Goal: Information Seeking & Learning: Learn about a topic

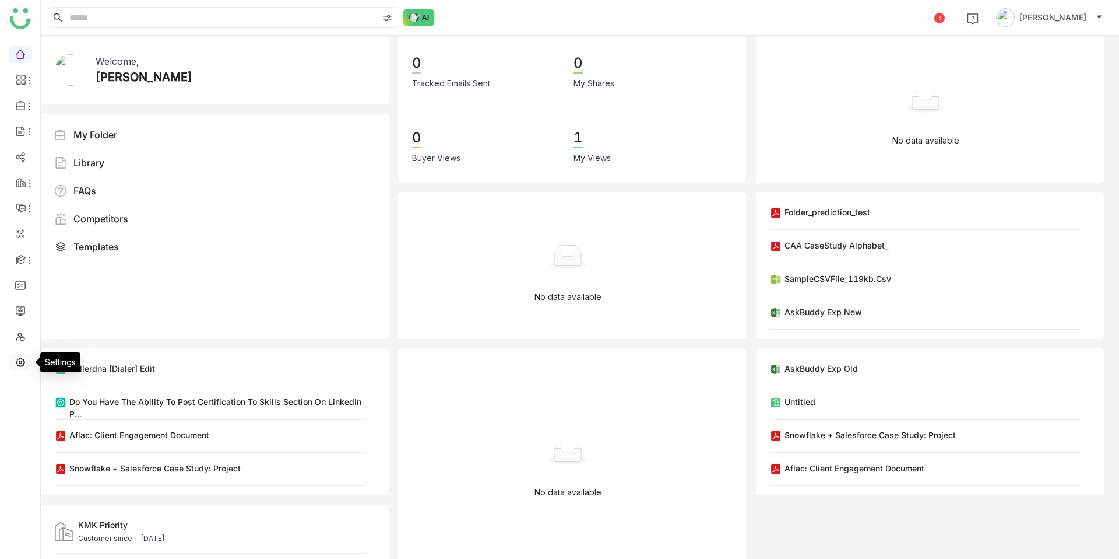
click at [25, 359] on link at bounding box center [20, 361] width 10 height 10
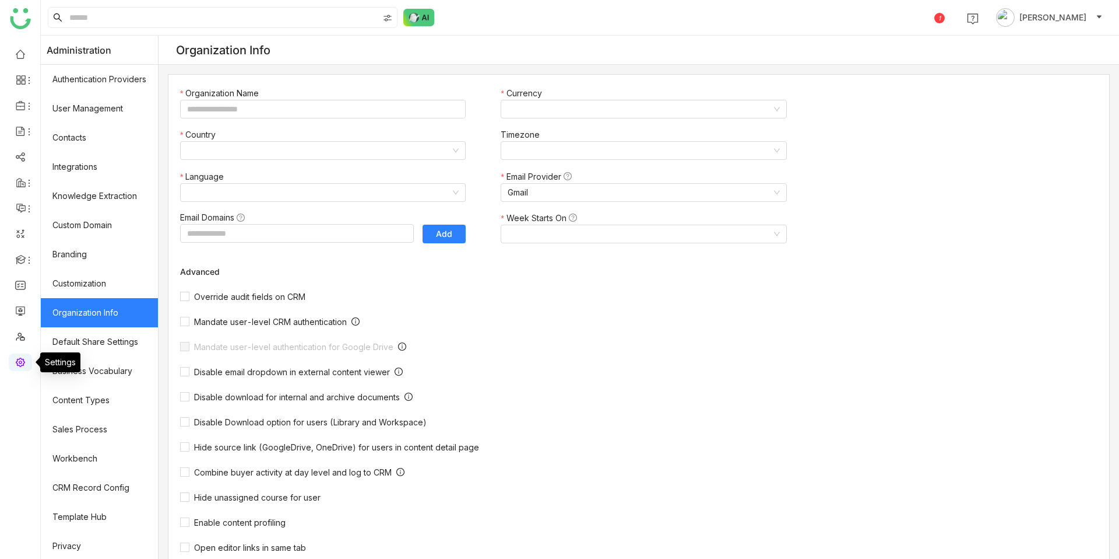
type input "*******"
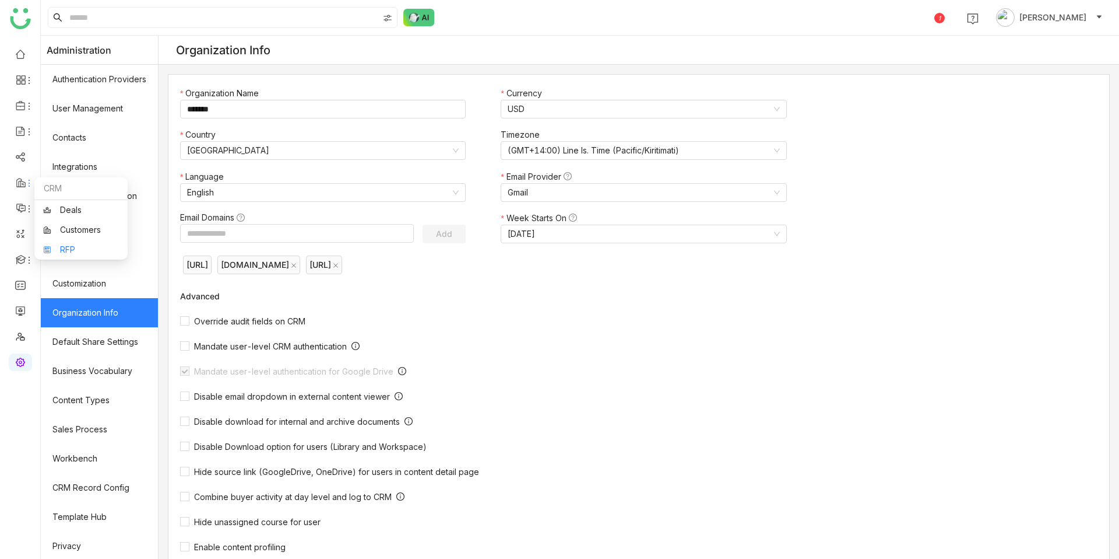
click at [75, 246] on link "RFP" at bounding box center [81, 249] width 76 height 8
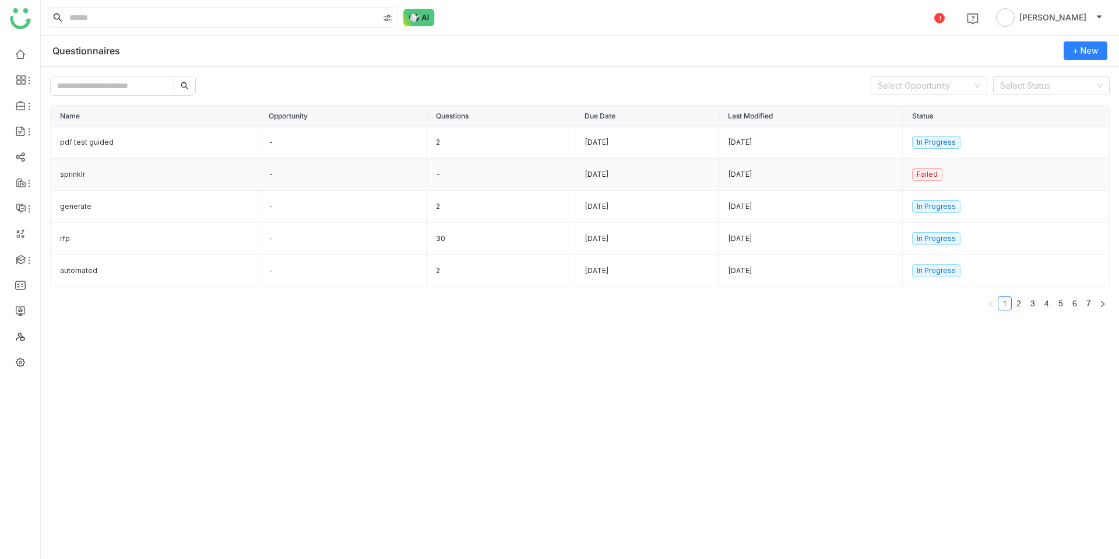
click at [98, 171] on td "sprinklr" at bounding box center [155, 175] width 209 height 32
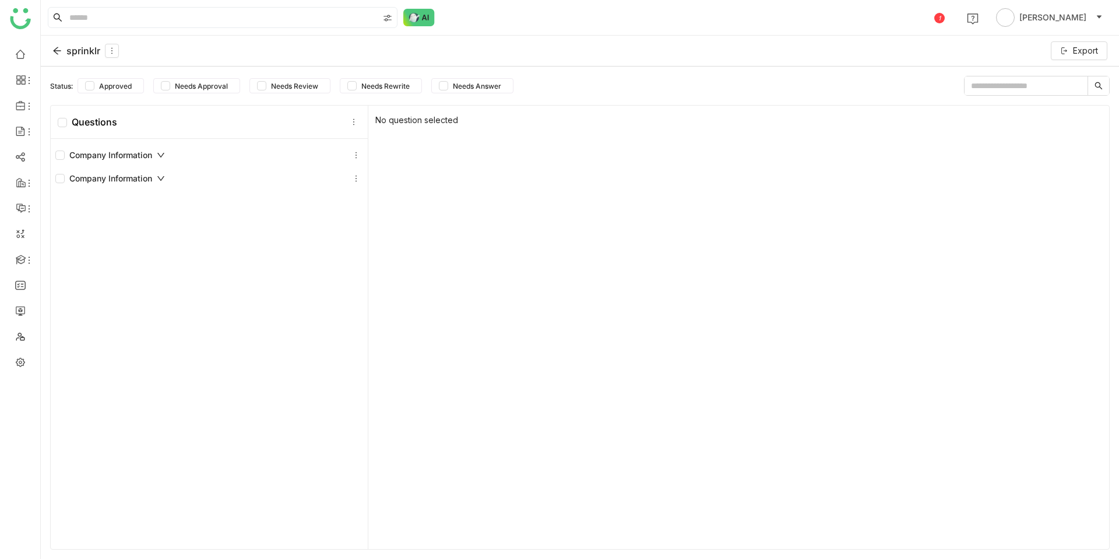
click at [122, 157] on div "Company Information" at bounding box center [110, 155] width 110 height 13
click at [59, 47] on icon at bounding box center [56, 50] width 9 height 9
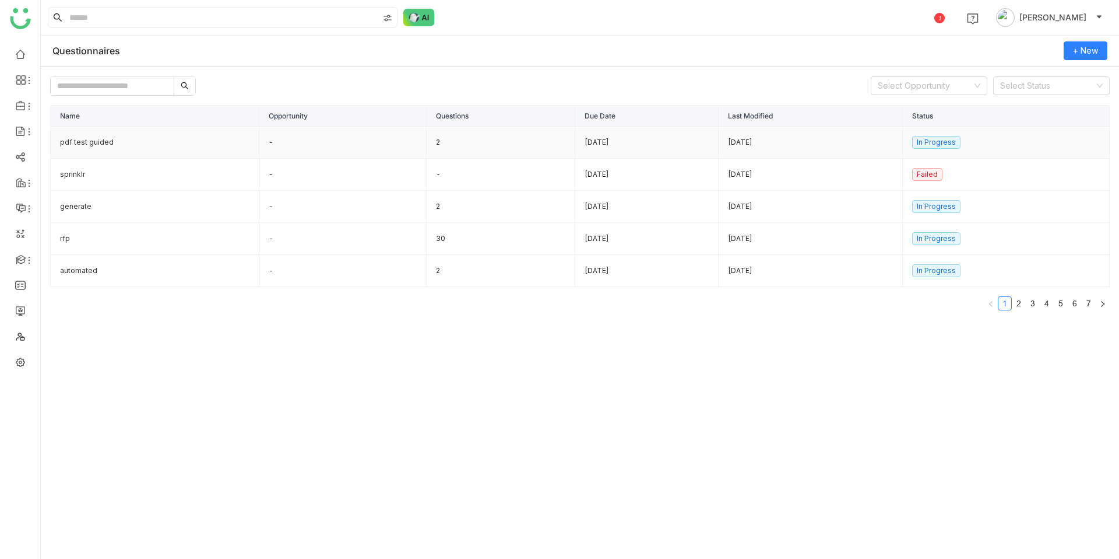
click at [97, 145] on td "pdf test guided" at bounding box center [155, 143] width 209 height 32
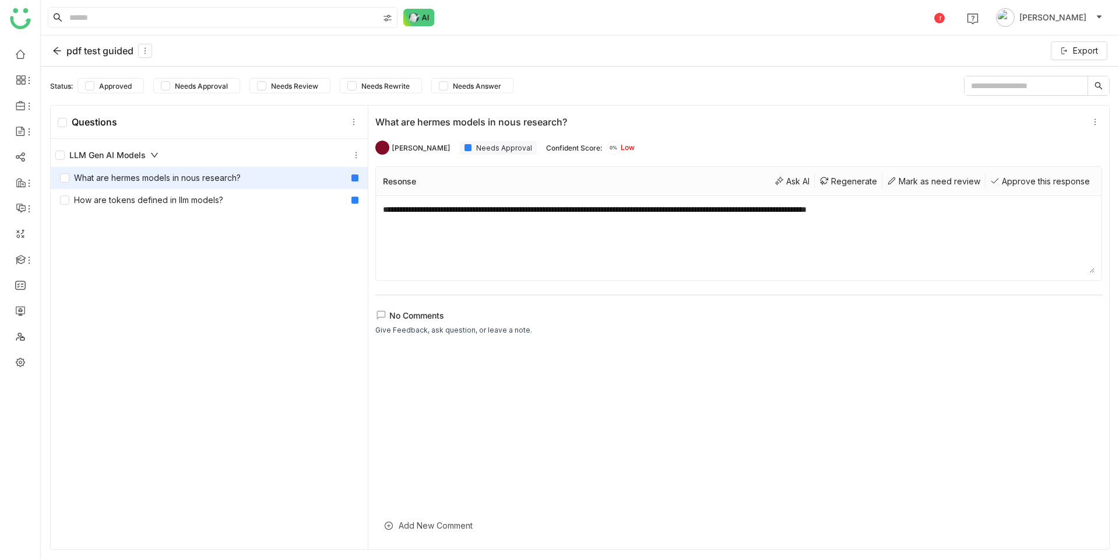
click at [62, 50] on div "pdf test guided" at bounding box center [102, 51] width 100 height 14
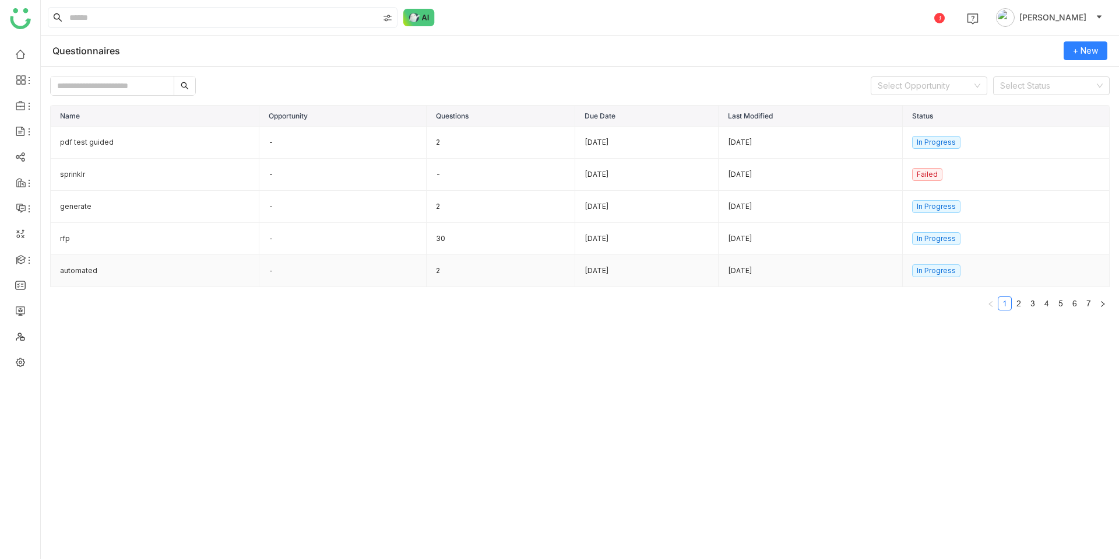
click at [118, 259] on td "automated" at bounding box center [155, 271] width 209 height 32
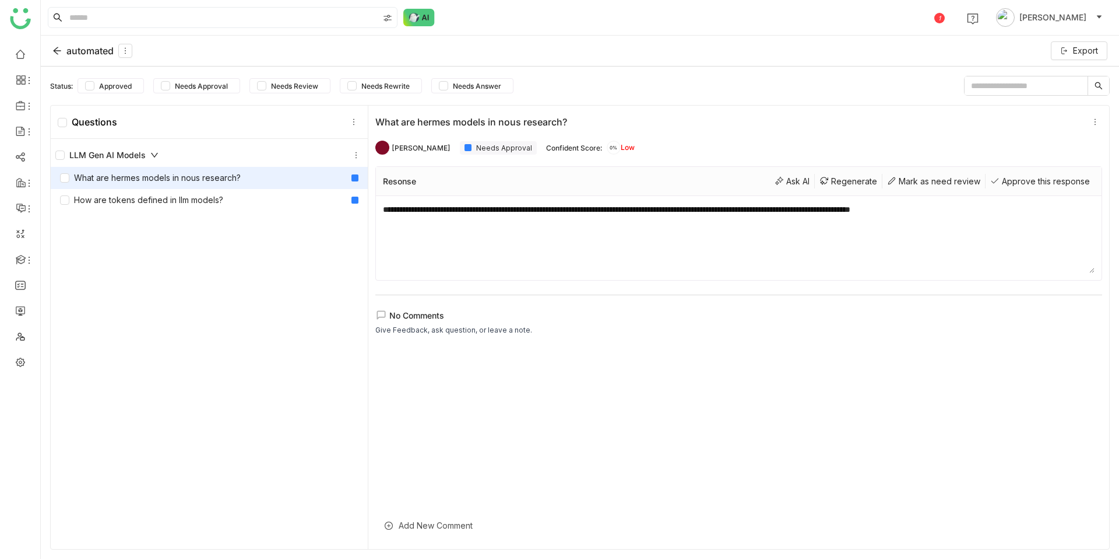
click at [60, 44] on div "automated" at bounding box center [92, 51] width 80 height 14
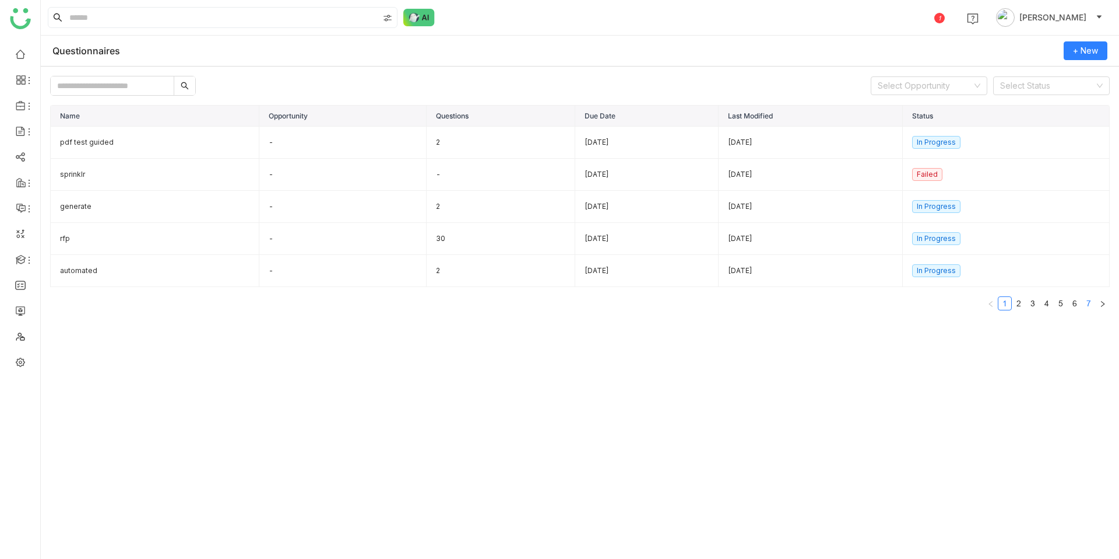
click at [1090, 300] on link "7" at bounding box center [1089, 303] width 13 height 13
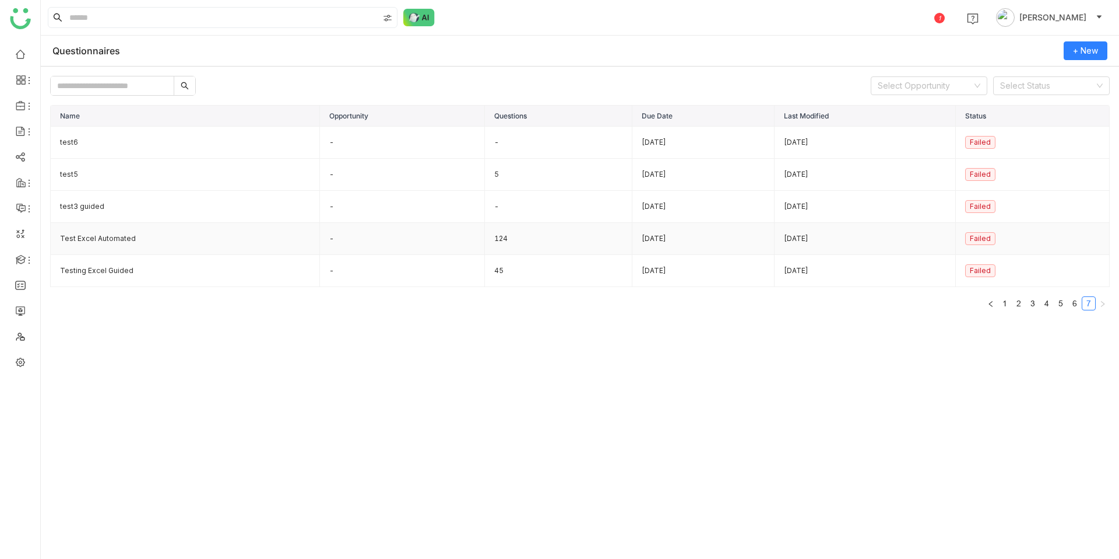
click at [128, 239] on td "Test Excel Automated" at bounding box center [185, 239] width 269 height 32
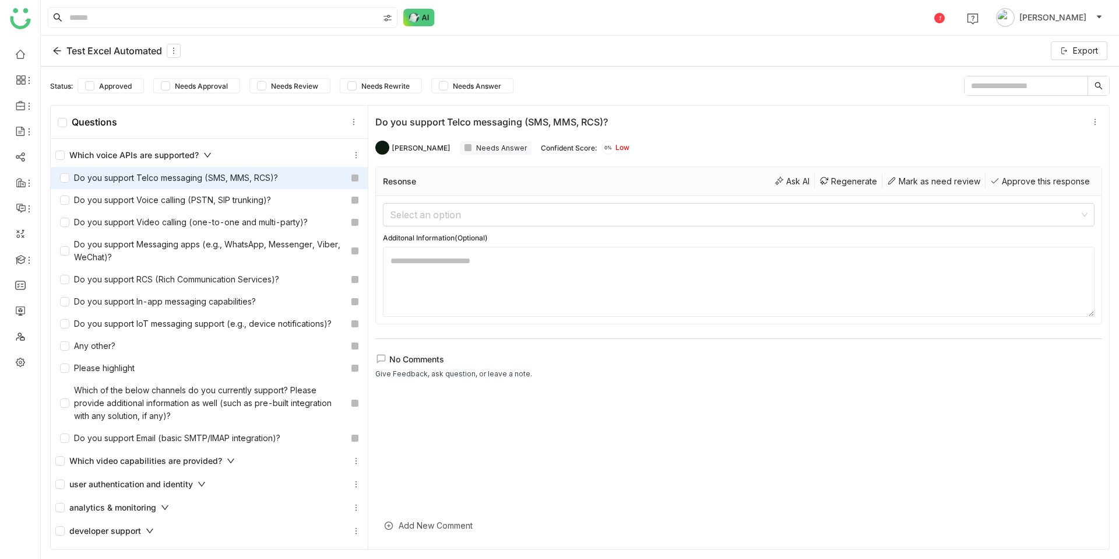
click at [206, 153] on icon at bounding box center [207, 155] width 8 height 8
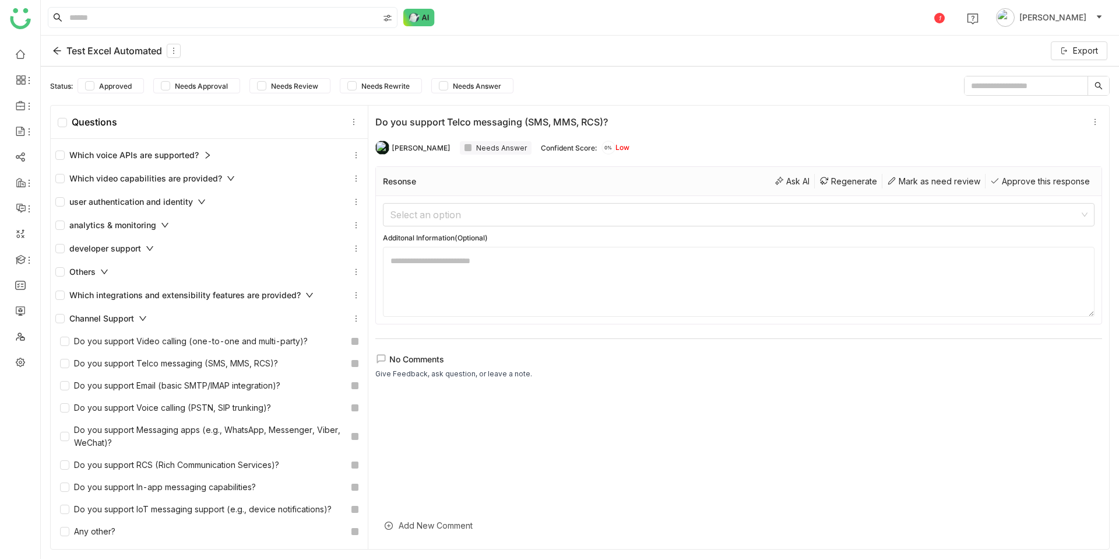
click at [113, 317] on div "Channel Support" at bounding box center [101, 318] width 92 height 13
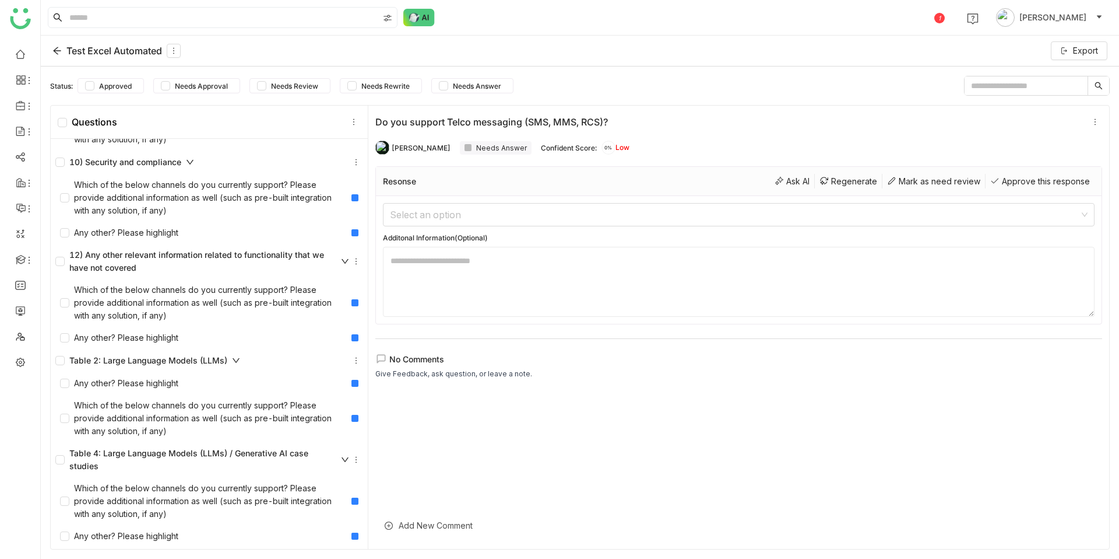
scroll to position [3, 0]
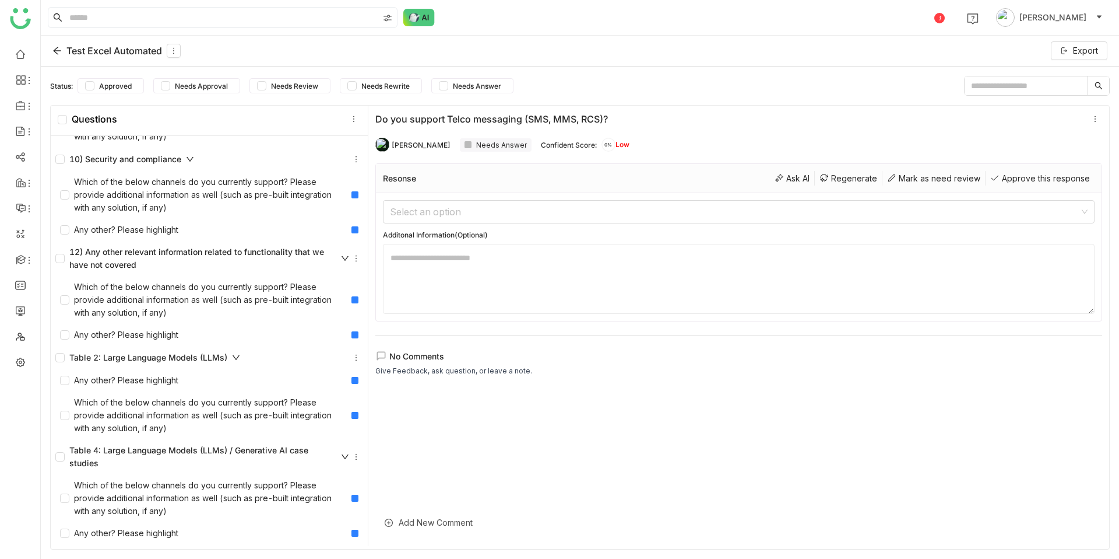
click at [191, 150] on div "10) Security and compliance" at bounding box center [209, 159] width 317 height 23
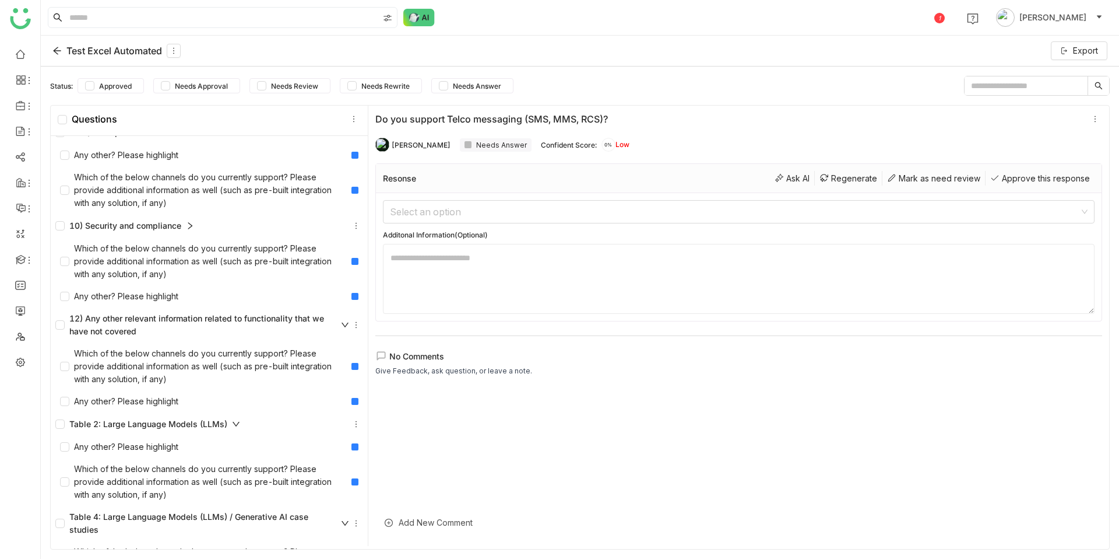
scroll to position [4515, 0]
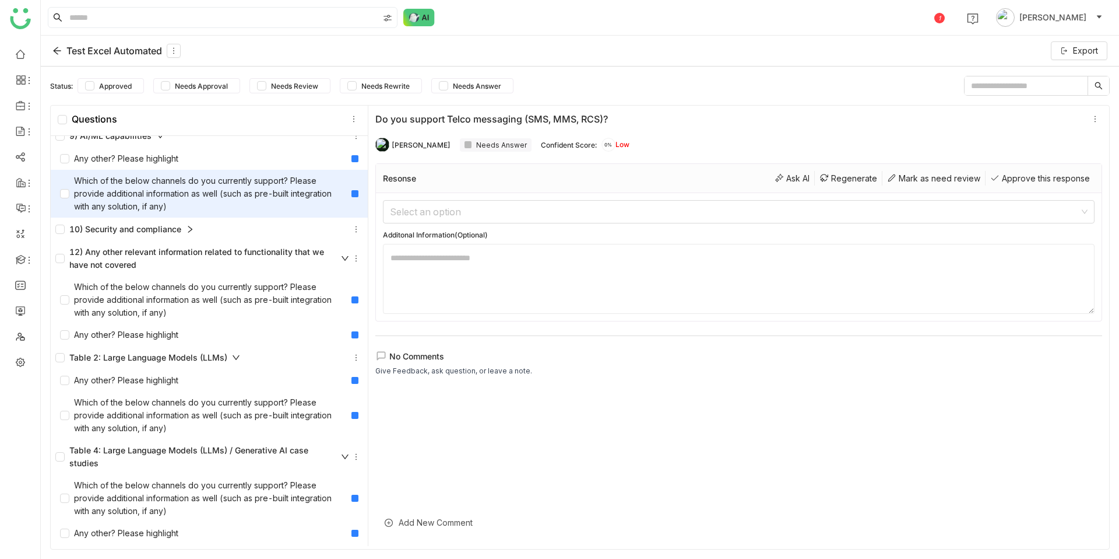
click at [157, 173] on div "Which of the below channels do you currently support? Please provide additional…" at bounding box center [209, 194] width 317 height 48
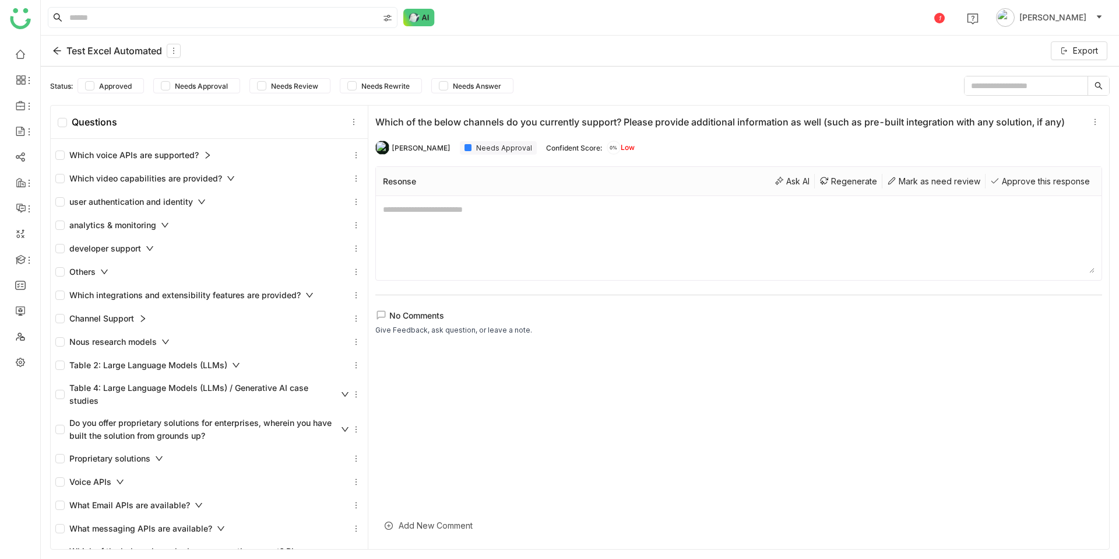
click at [57, 52] on icon at bounding box center [56, 50] width 9 height 9
